Goal: Complete application form: Complete application form

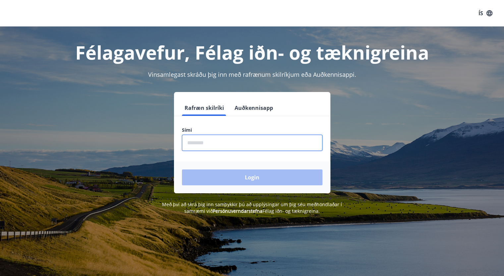
click at [210, 142] on input "phone" at bounding box center [252, 143] width 141 height 16
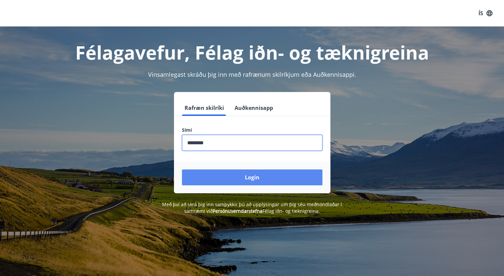
type input "********"
click at [254, 174] on button "Login" at bounding box center [252, 178] width 141 height 16
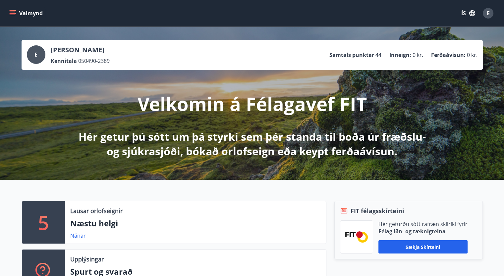
click at [15, 12] on icon "menu" at bounding box center [13, 12] width 6 height 1
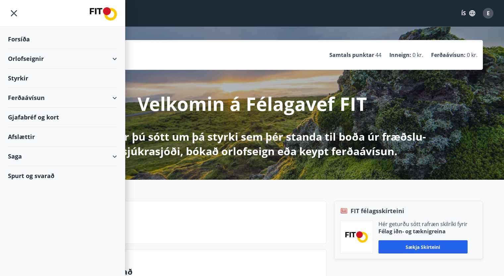
click at [115, 100] on div "Ferðaávísun" at bounding box center [62, 98] width 109 height 20
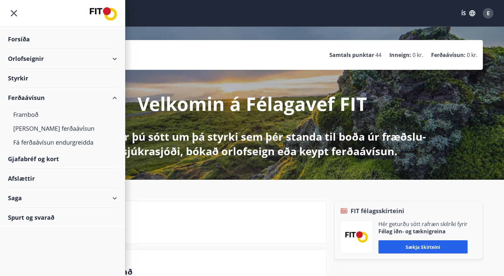
click at [115, 100] on div "Ferðaávísun" at bounding box center [62, 98] width 109 height 20
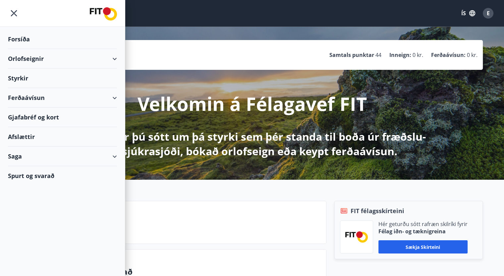
click at [19, 79] on div "Styrkir" at bounding box center [62, 79] width 109 height 20
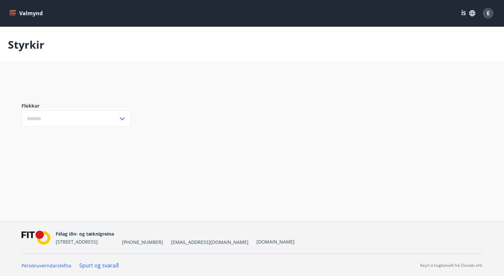
type input "***"
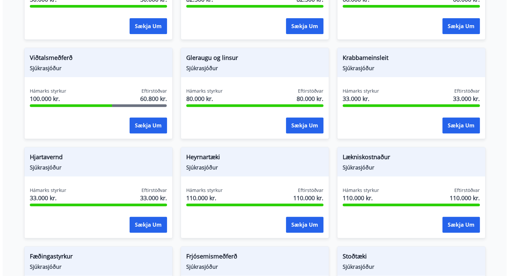
scroll to position [265, 0]
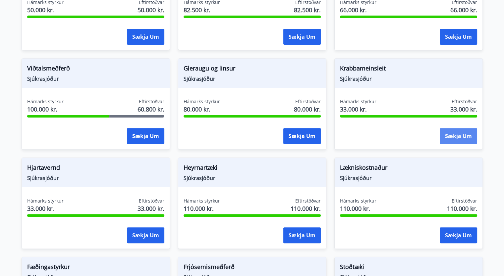
click at [458, 136] on button "Sækja um" at bounding box center [458, 136] width 37 height 16
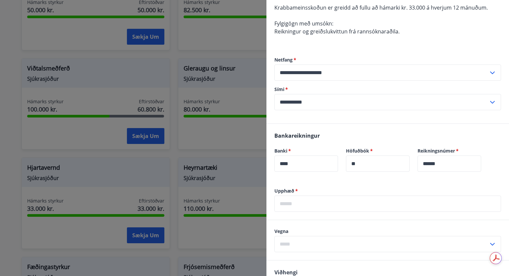
scroll to position [0, 0]
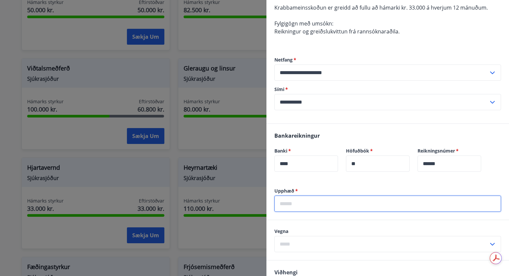
click at [306, 204] on input "text" at bounding box center [387, 204] width 227 height 16
type input "*****"
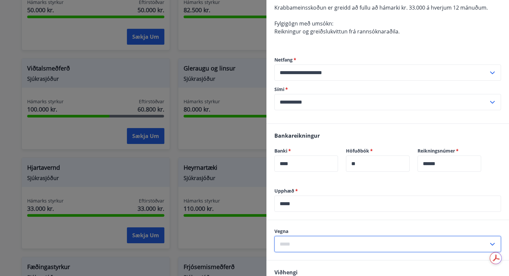
click at [298, 244] on input "text" at bounding box center [381, 244] width 214 height 16
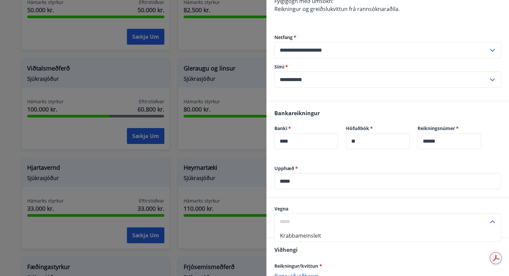
scroll to position [99, 0]
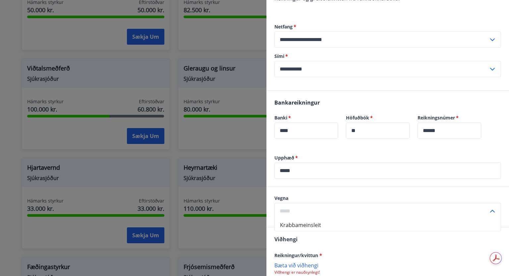
click at [317, 226] on li "Krabbameinsleit" at bounding box center [388, 225] width 226 height 12
type input "**********"
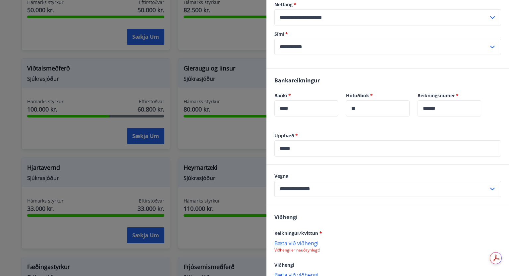
scroll to position [164, 0]
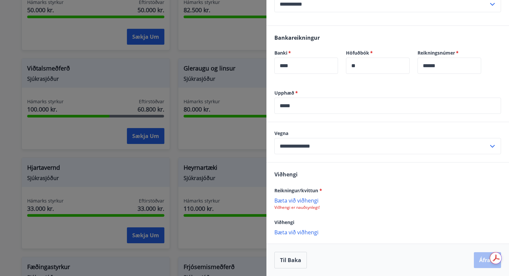
click at [306, 200] on p "Bæta við viðhengi" at bounding box center [387, 200] width 227 height 7
click at [481, 261] on button "Áfram" at bounding box center [487, 261] width 27 height 16
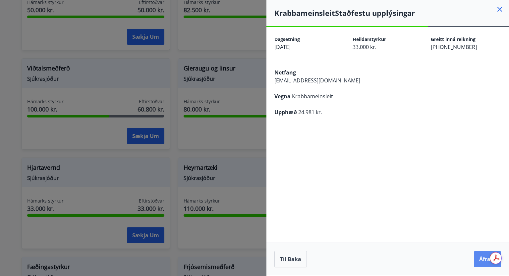
click at [483, 260] on button "Áfram" at bounding box center [487, 260] width 27 height 16
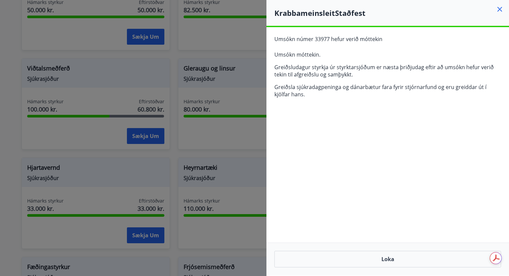
click at [498, 9] on icon at bounding box center [500, 9] width 8 height 8
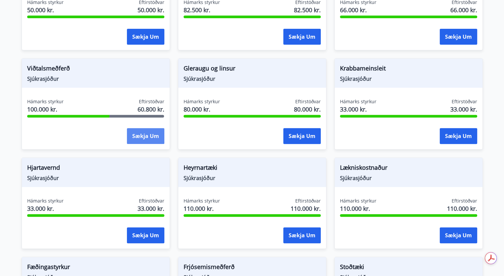
click at [139, 137] on button "Sækja um" at bounding box center [145, 136] width 37 height 16
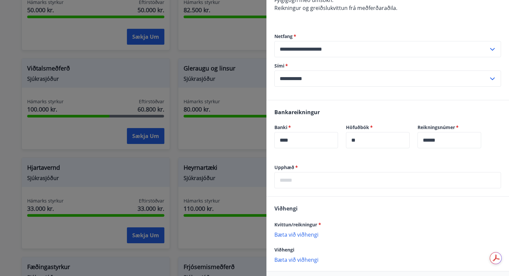
scroll to position [166, 0]
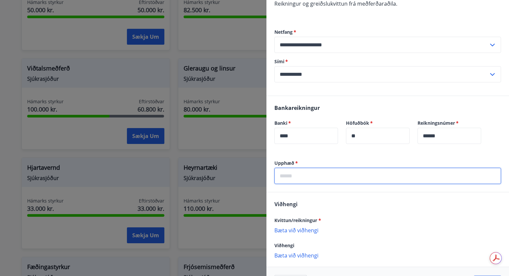
click at [312, 181] on input "text" at bounding box center [387, 176] width 227 height 16
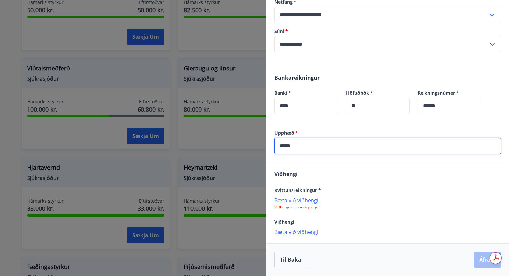
type input "*****"
click at [303, 200] on p "Bæta við viðhengi" at bounding box center [387, 200] width 227 height 7
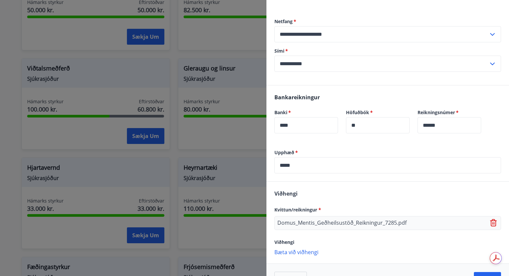
scroll to position [196, 0]
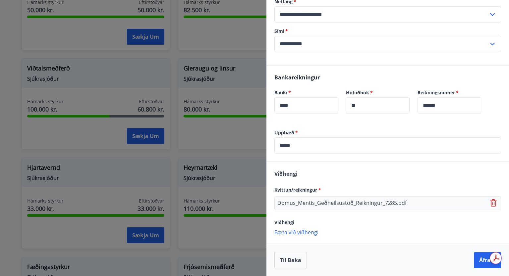
click at [299, 233] on p "Bæta við viðhengi" at bounding box center [387, 232] width 227 height 7
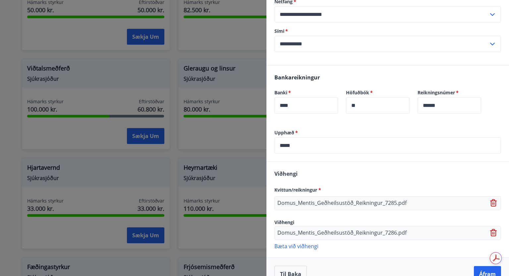
click at [310, 246] on p "Bæta við viðhengi" at bounding box center [387, 246] width 227 height 7
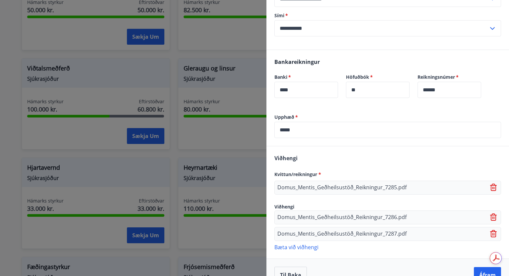
scroll to position [227, 0]
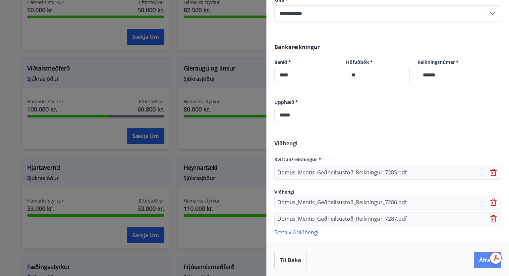
click at [476, 260] on button "Áfram" at bounding box center [487, 261] width 27 height 16
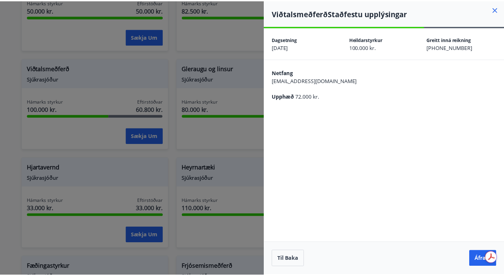
scroll to position [0, 0]
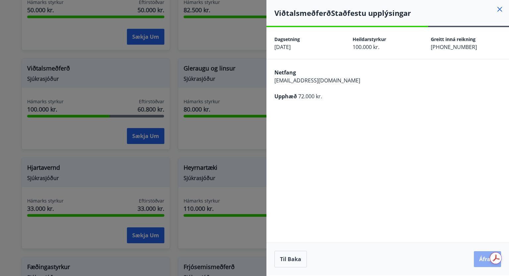
click at [483, 260] on button "Áfram" at bounding box center [487, 260] width 27 height 16
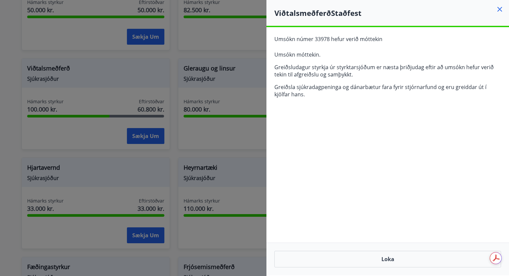
click at [498, 9] on icon at bounding box center [500, 9] width 8 height 8
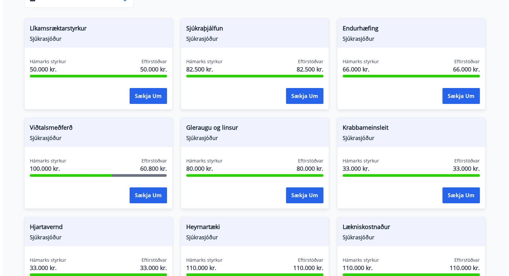
scroll to position [199, 0]
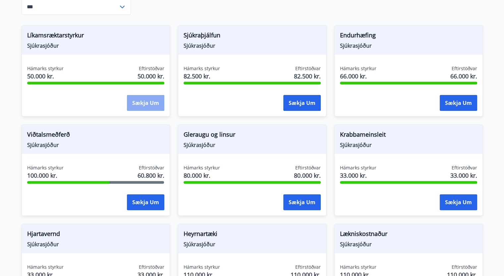
click at [149, 103] on button "Sækja um" at bounding box center [145, 103] width 37 height 16
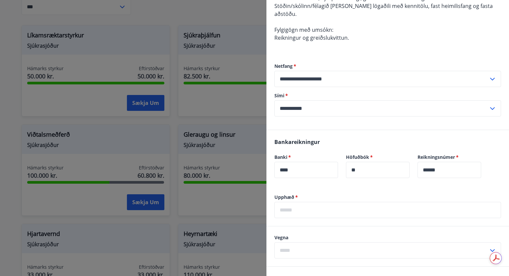
scroll to position [133, 0]
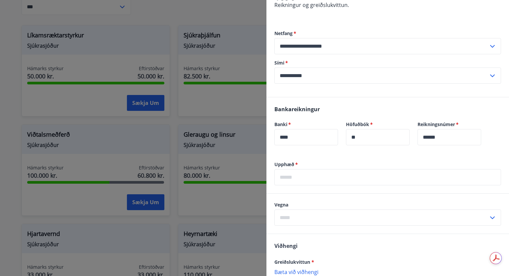
click at [300, 169] on input "text" at bounding box center [387, 177] width 227 height 16
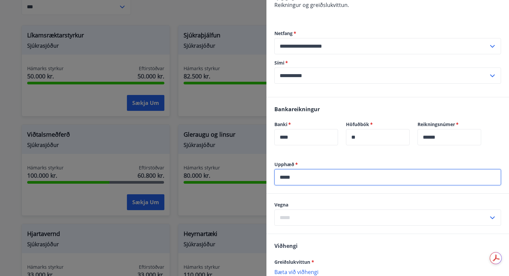
type input "*****"
click at [290, 210] on input "text" at bounding box center [381, 218] width 214 height 16
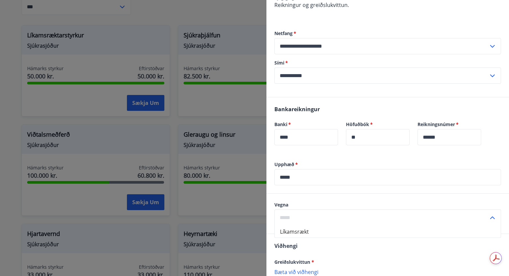
click at [304, 226] on li "Líkamsrækt" at bounding box center [388, 232] width 226 height 12
type input "**********"
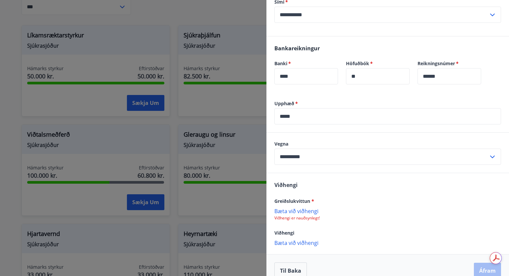
scroll to position [196, 0]
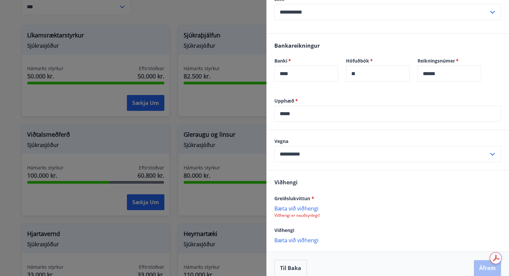
click at [301, 205] on p "Bæta við viðhengi" at bounding box center [387, 208] width 227 height 7
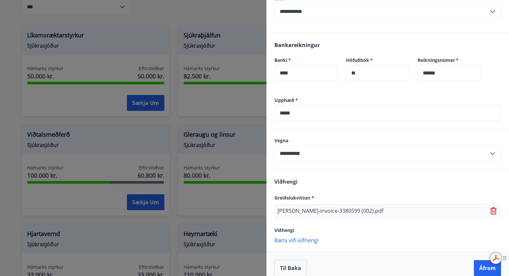
click at [481, 260] on span "Get summaries and key insights using AI Assistant" at bounding box center [458, 256] width 51 height 10
click at [392, 262] on div "Til baka Áfram" at bounding box center [387, 268] width 227 height 17
click at [479, 261] on button "Áfram" at bounding box center [487, 268] width 27 height 16
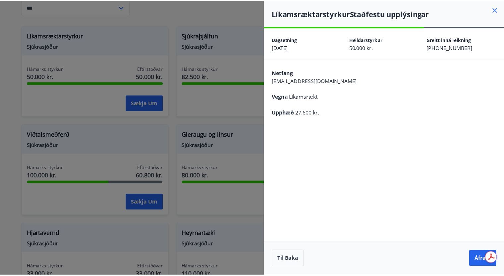
scroll to position [0, 0]
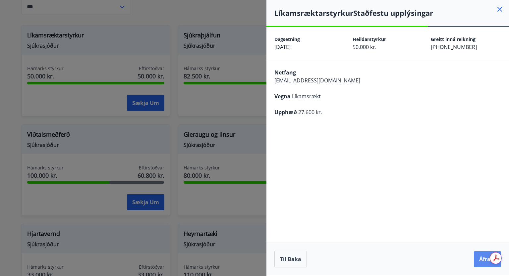
click at [482, 261] on button "Áfram" at bounding box center [487, 260] width 27 height 16
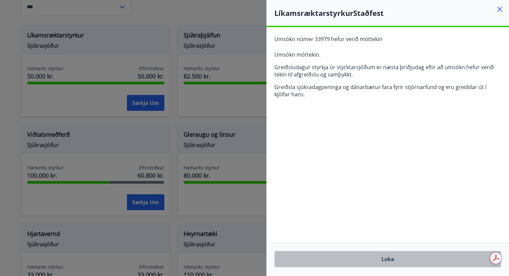
click at [398, 259] on button "Loka" at bounding box center [387, 259] width 227 height 17
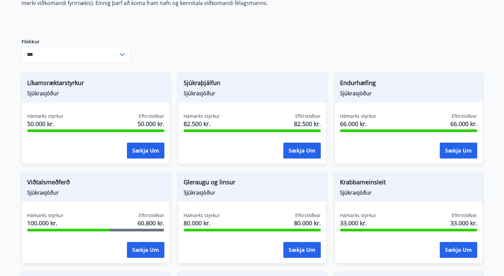
scroll to position [133, 0]
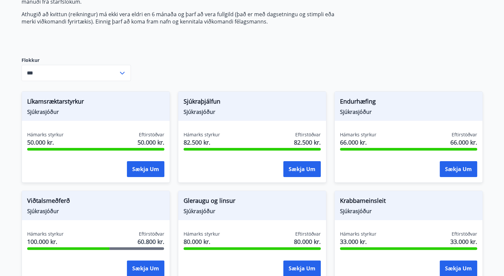
click at [228, 56] on div "Umsóknir úr sjóðum FIT eru rafrænar en þannig fást strax upplýsingar um stöðuna…" at bounding box center [252, 266] width 461 height 645
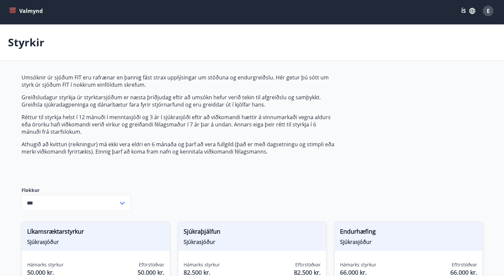
scroll to position [0, 0]
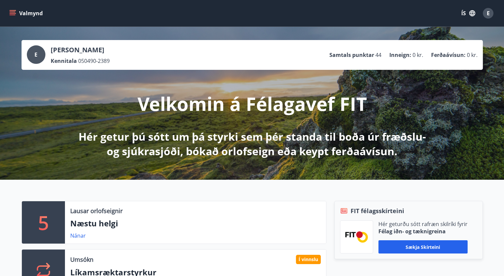
click at [9, 12] on button "Valmynd" at bounding box center [26, 13] width 37 height 12
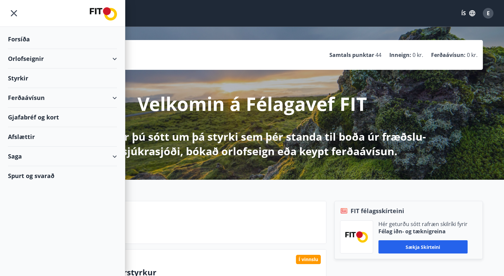
click at [115, 99] on div "Ferðaávísun" at bounding box center [62, 98] width 109 height 20
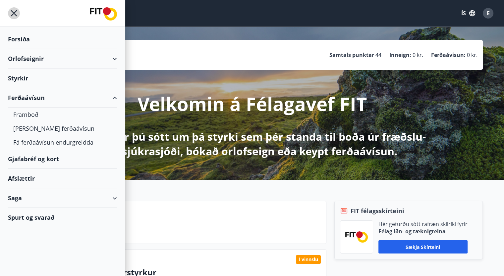
click at [18, 13] on icon "menu" at bounding box center [14, 13] width 12 height 12
